Goal: Check status

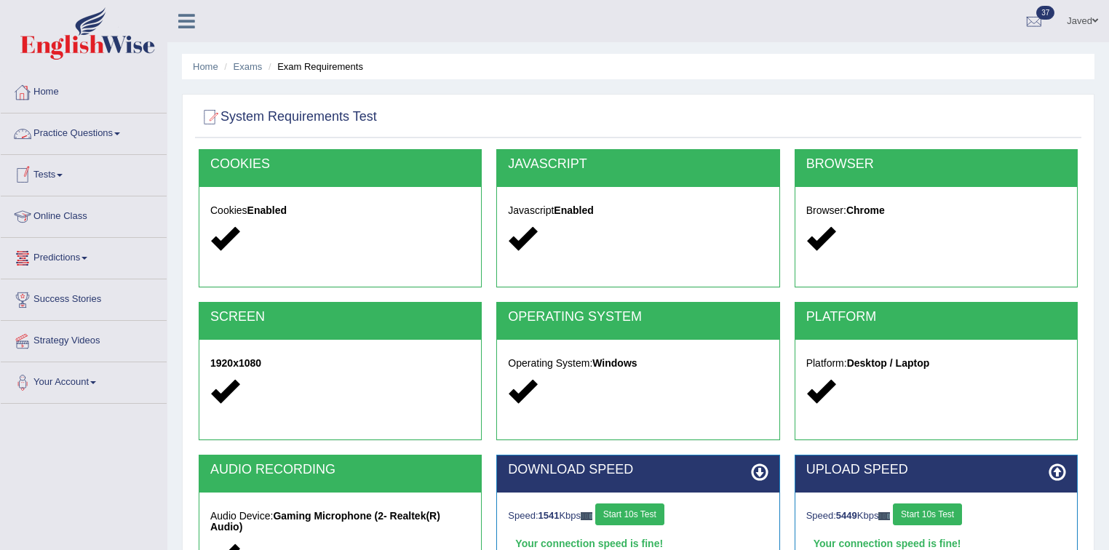
click at [26, 95] on div at bounding box center [23, 93] width 22 height 22
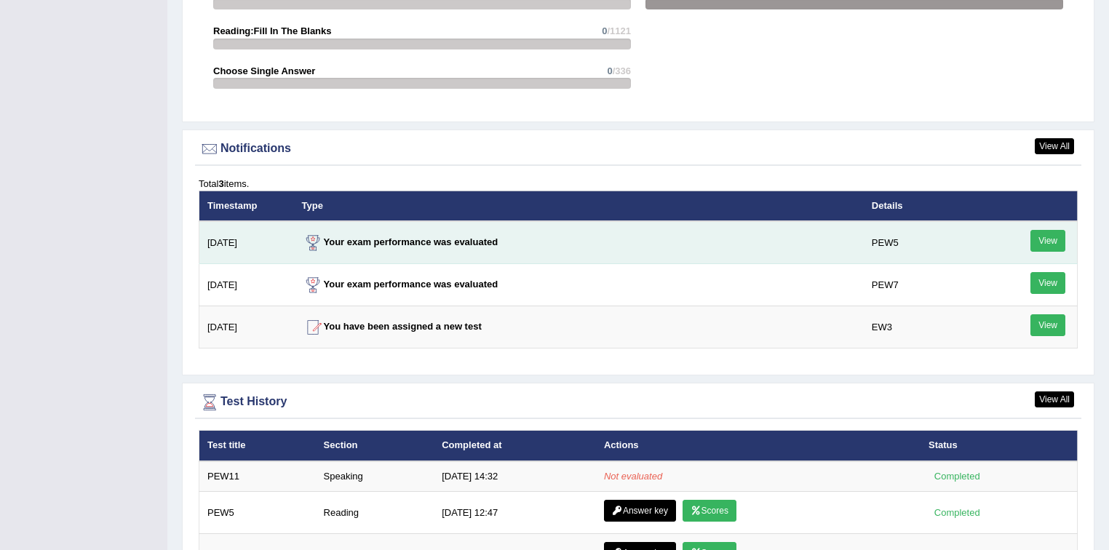
scroll to position [1805, 0]
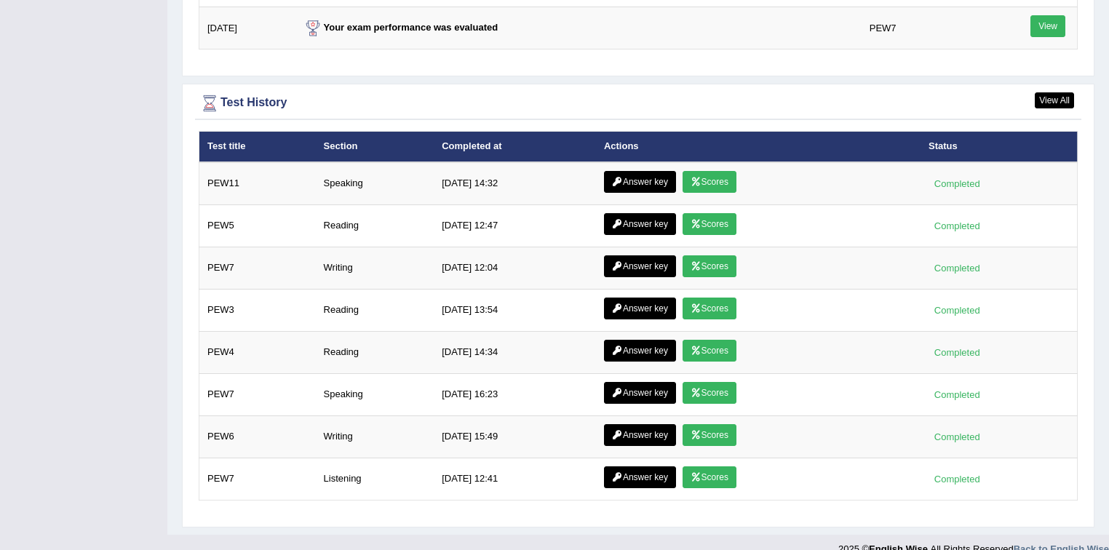
scroll to position [1805, 0]
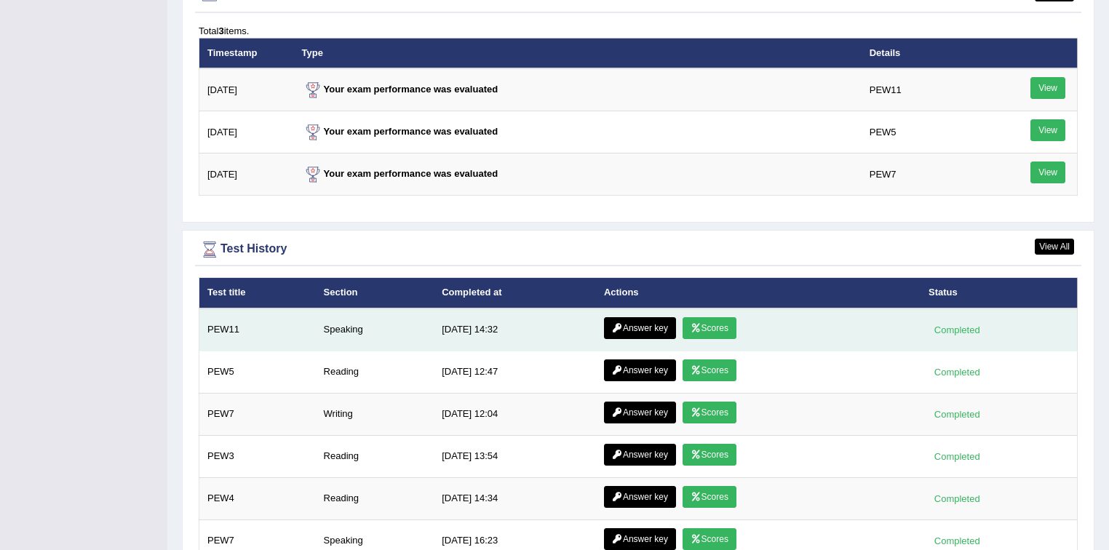
click at [623, 317] on link "Answer key" at bounding box center [640, 328] width 72 height 22
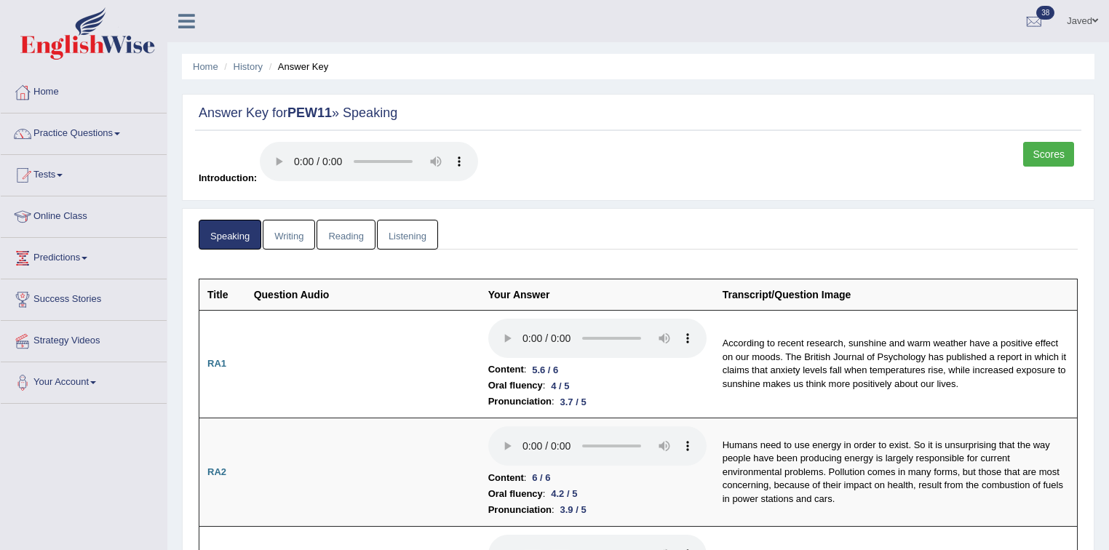
click at [1043, 149] on link "Scores" at bounding box center [1048, 154] width 51 height 25
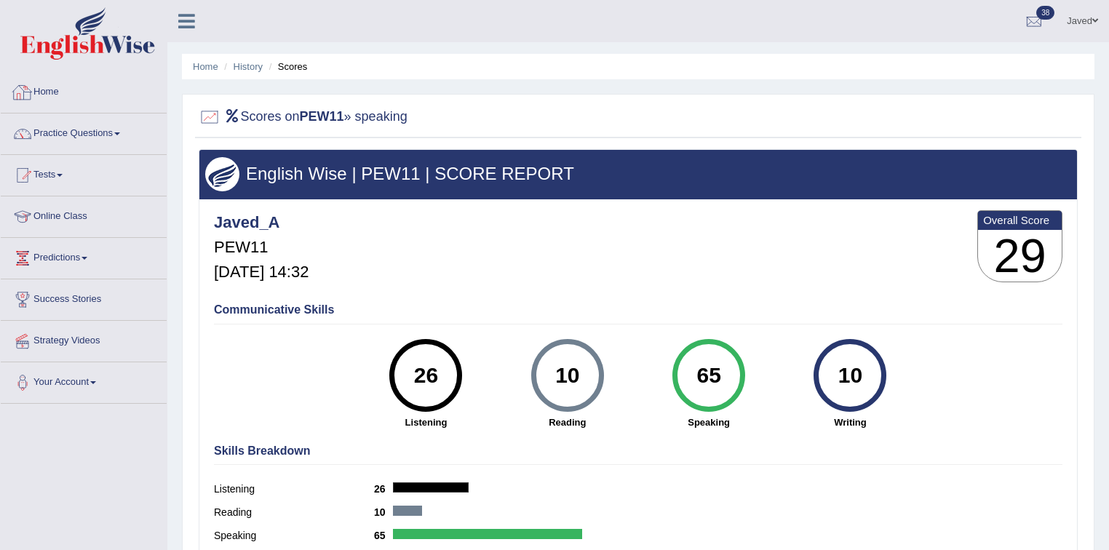
click at [58, 98] on link "Home" at bounding box center [84, 90] width 166 height 36
